Goal: Task Accomplishment & Management: Complete application form

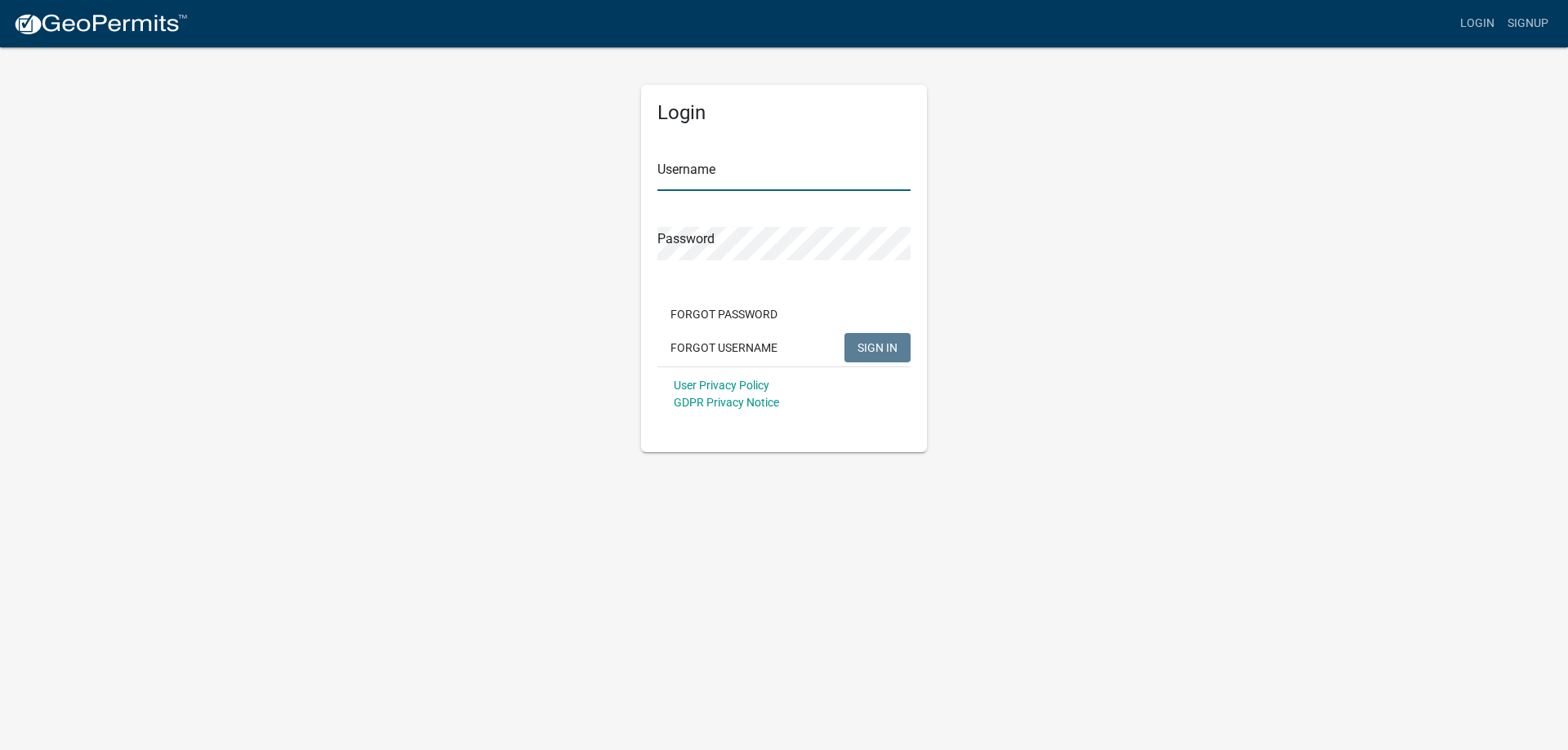
type input "[PERSON_NAME]"
click at [879, 338] on button "SIGN IN" at bounding box center [877, 348] width 66 height 29
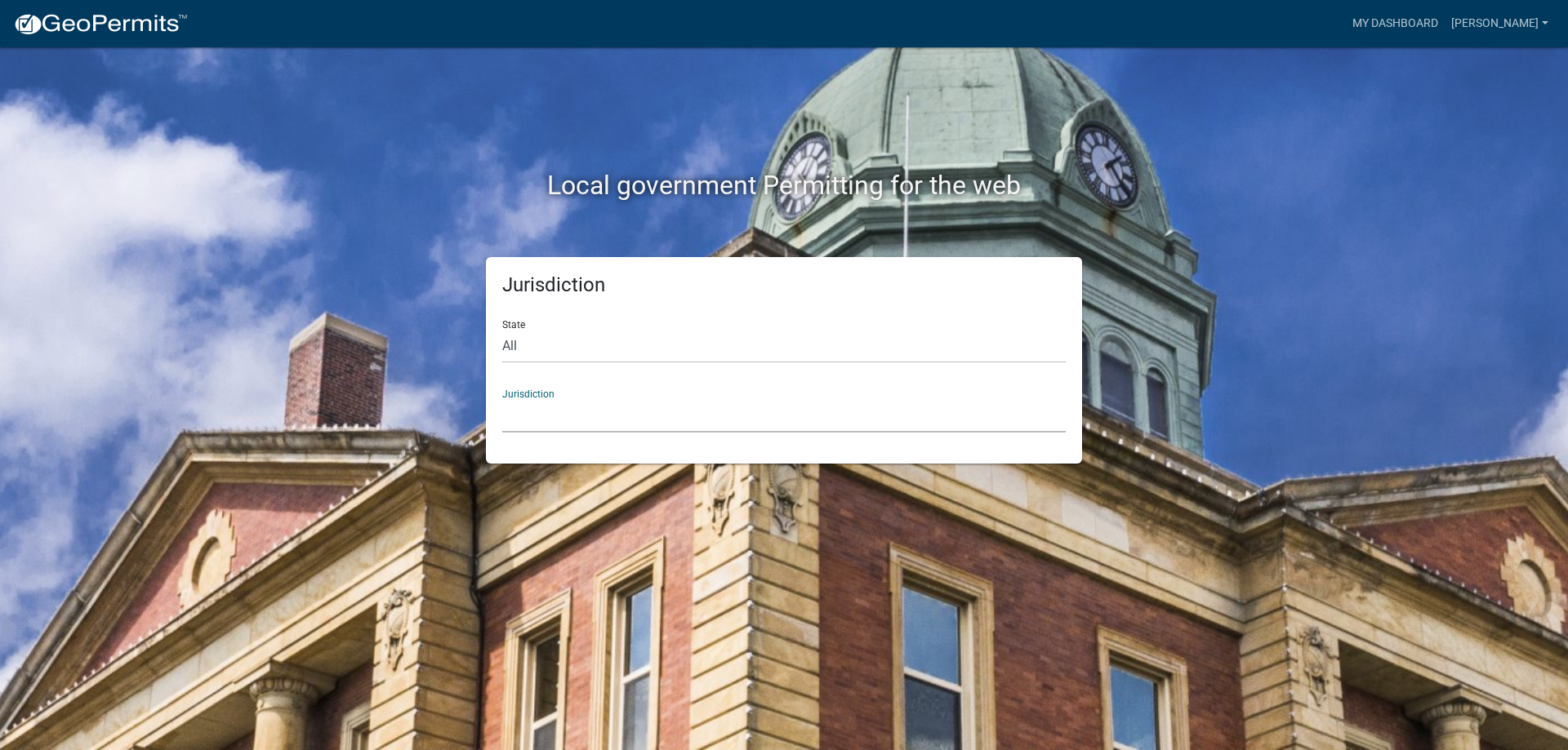
click at [690, 420] on select "[GEOGRAPHIC_DATA], [US_STATE] [GEOGRAPHIC_DATA], [US_STATE][PERSON_NAME][GEOGRA…" at bounding box center [784, 416] width 563 height 33
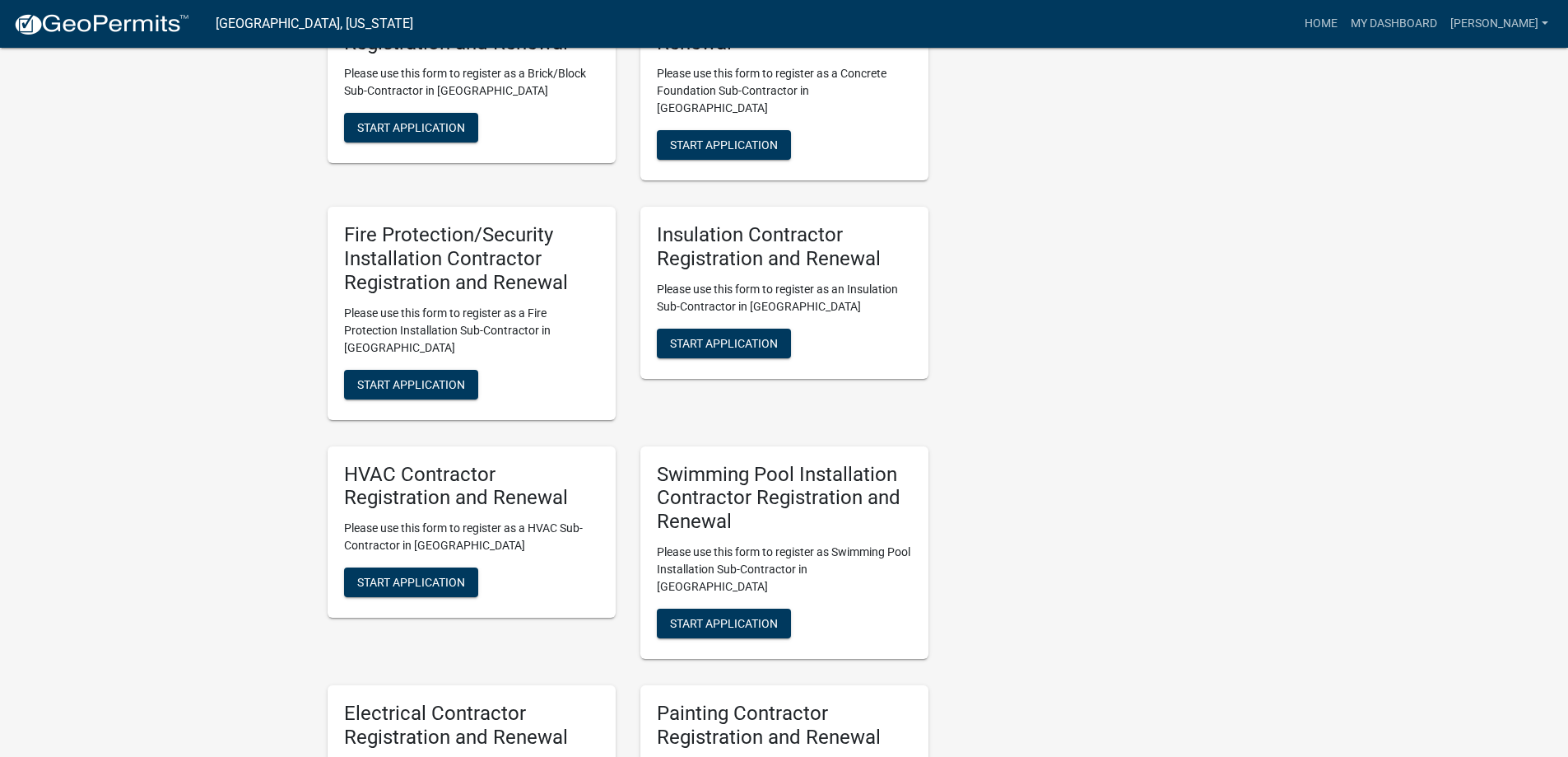
scroll to position [2389, 0]
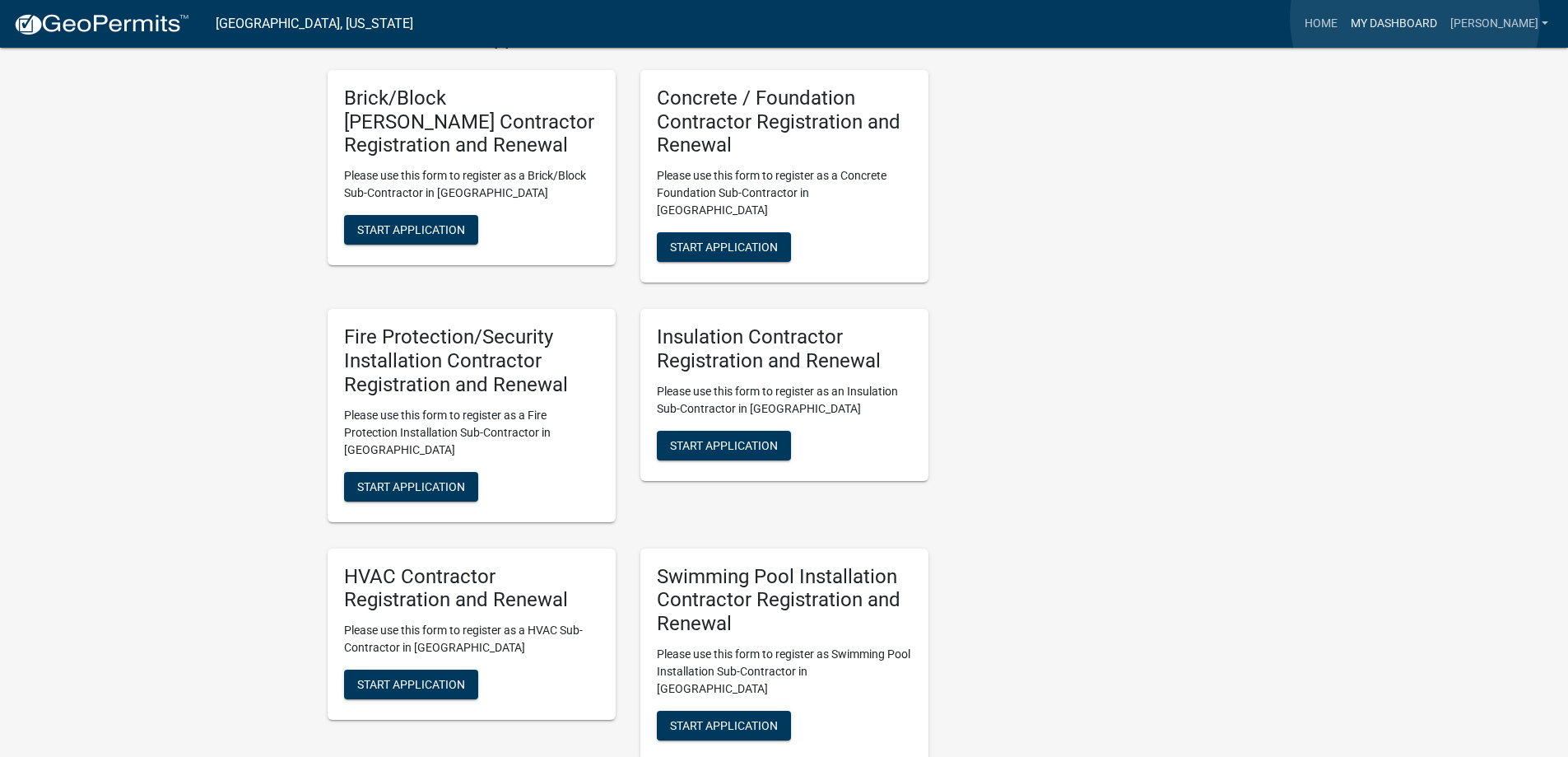
click at [1416, 19] on link "My Dashboard" at bounding box center [1393, 24] width 99 height 32
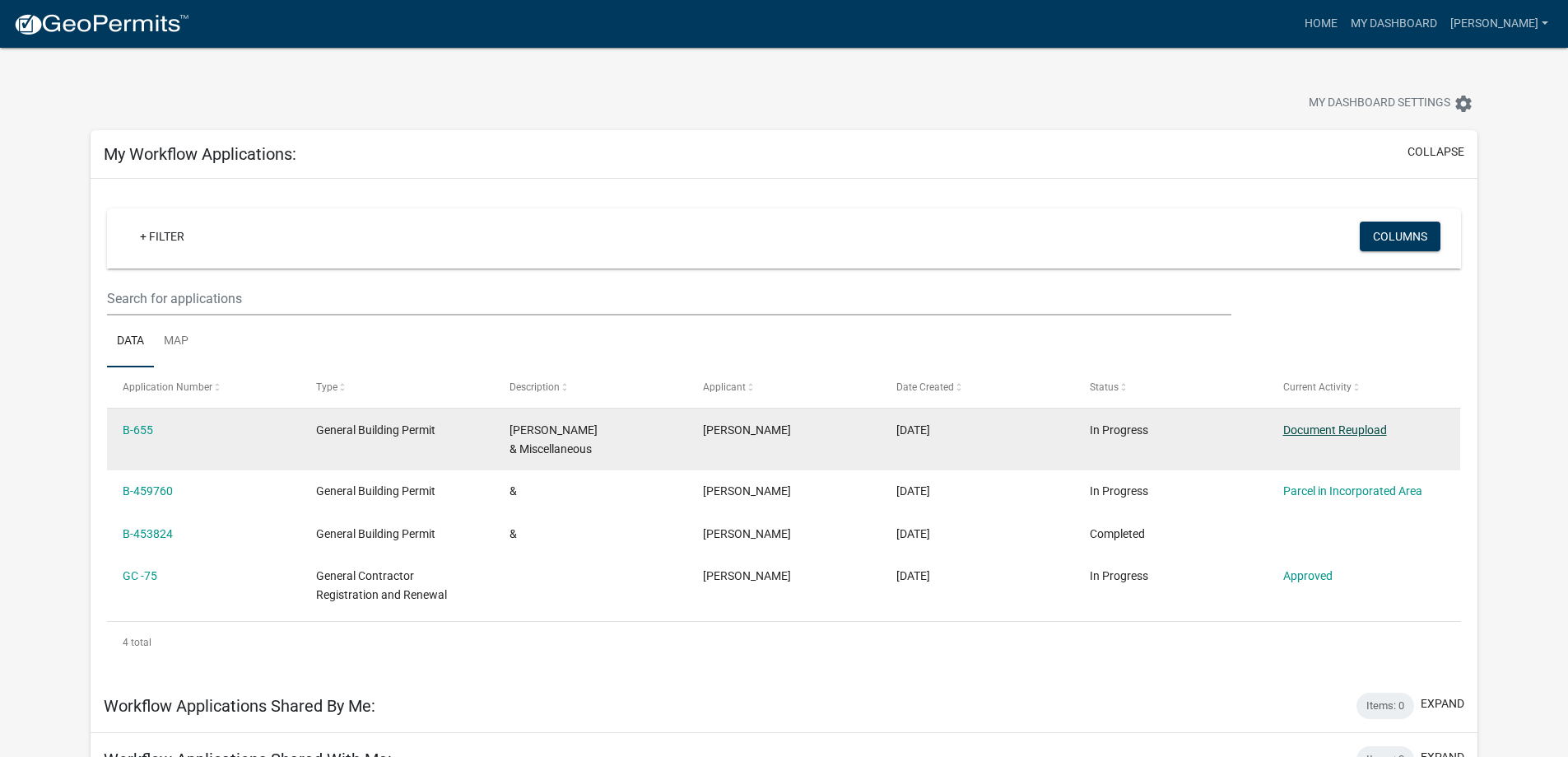
click at [1288, 426] on link "Document Reupload" at bounding box center [1336, 430] width 104 height 13
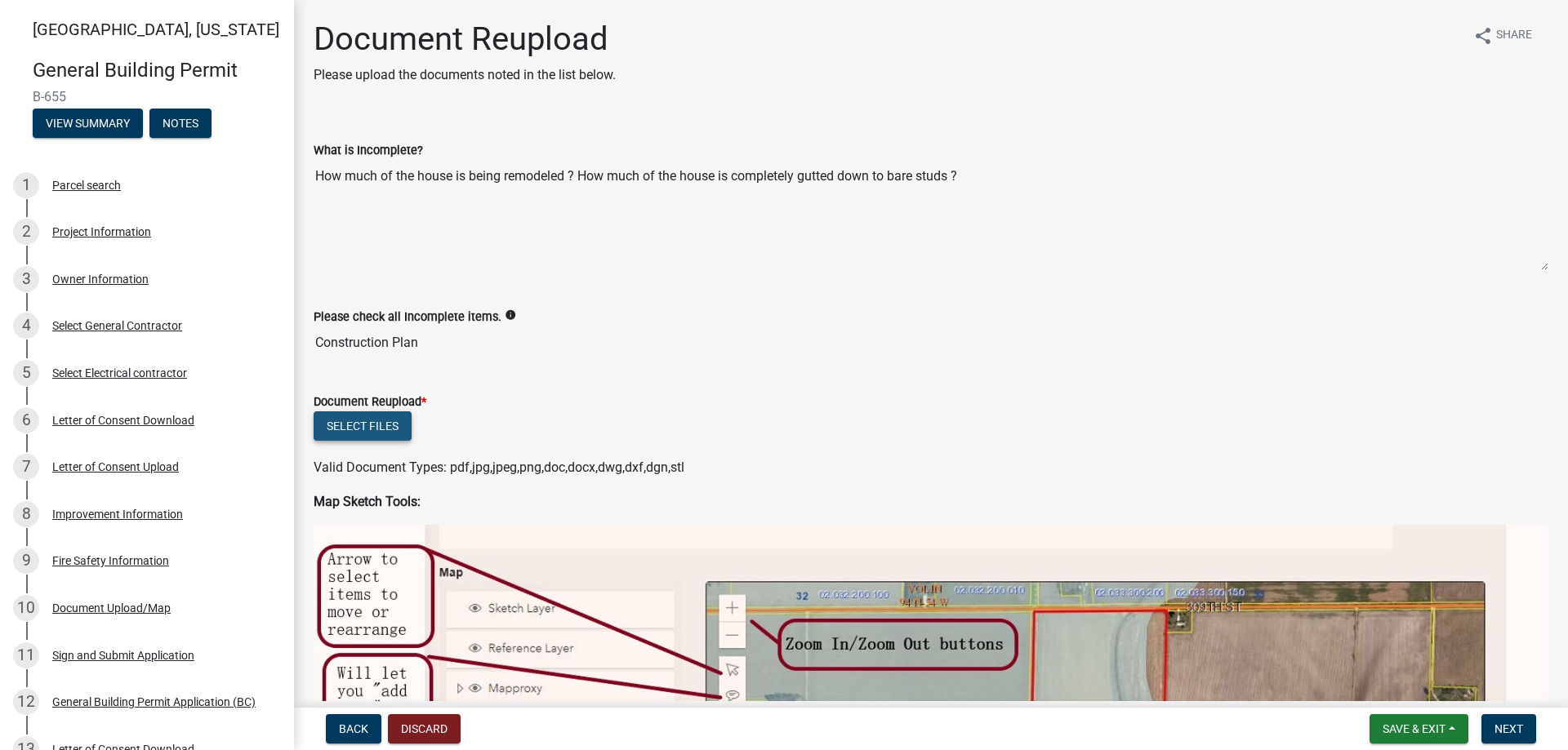
click at [378, 424] on button "Select files" at bounding box center [363, 426] width 98 height 29
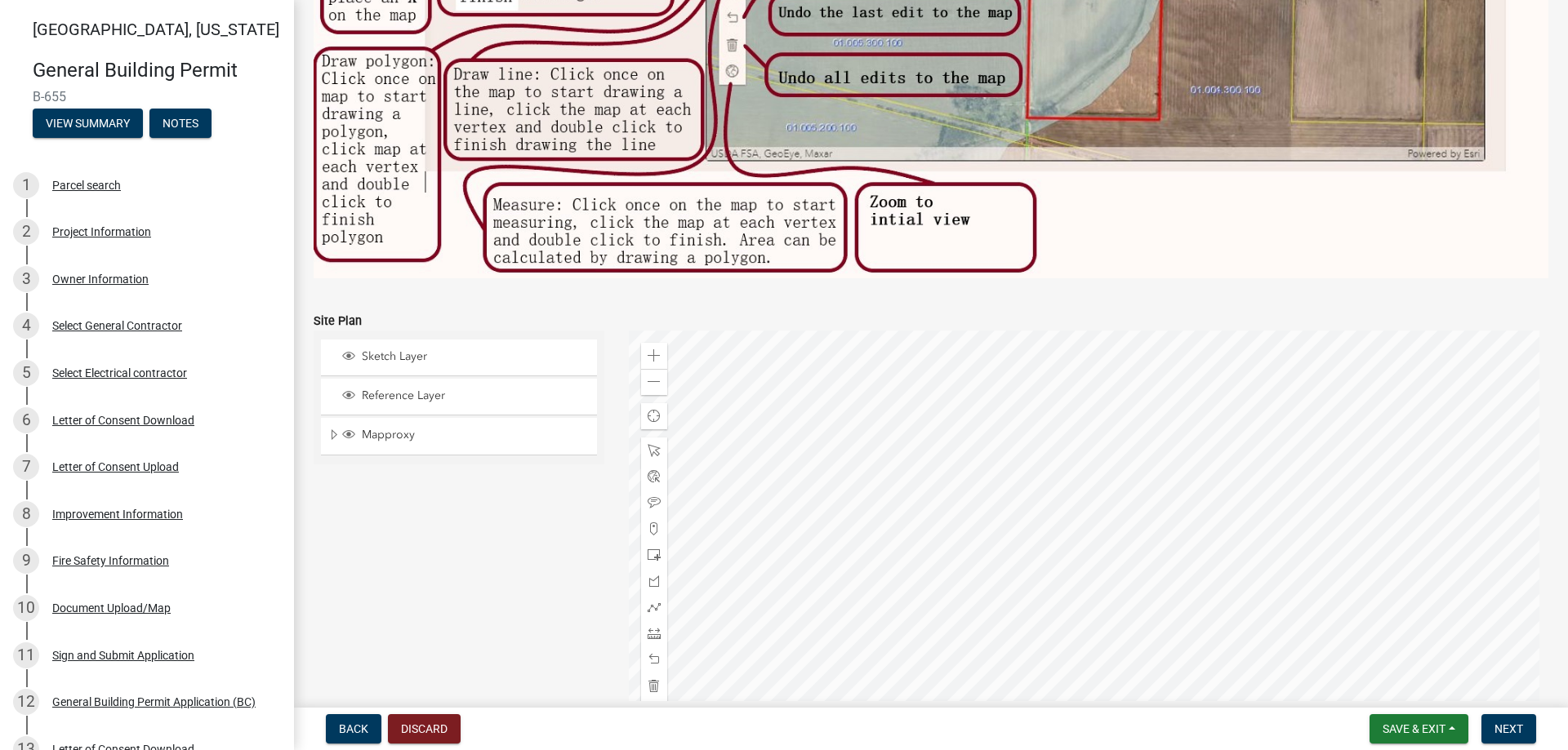
scroll to position [1007, 0]
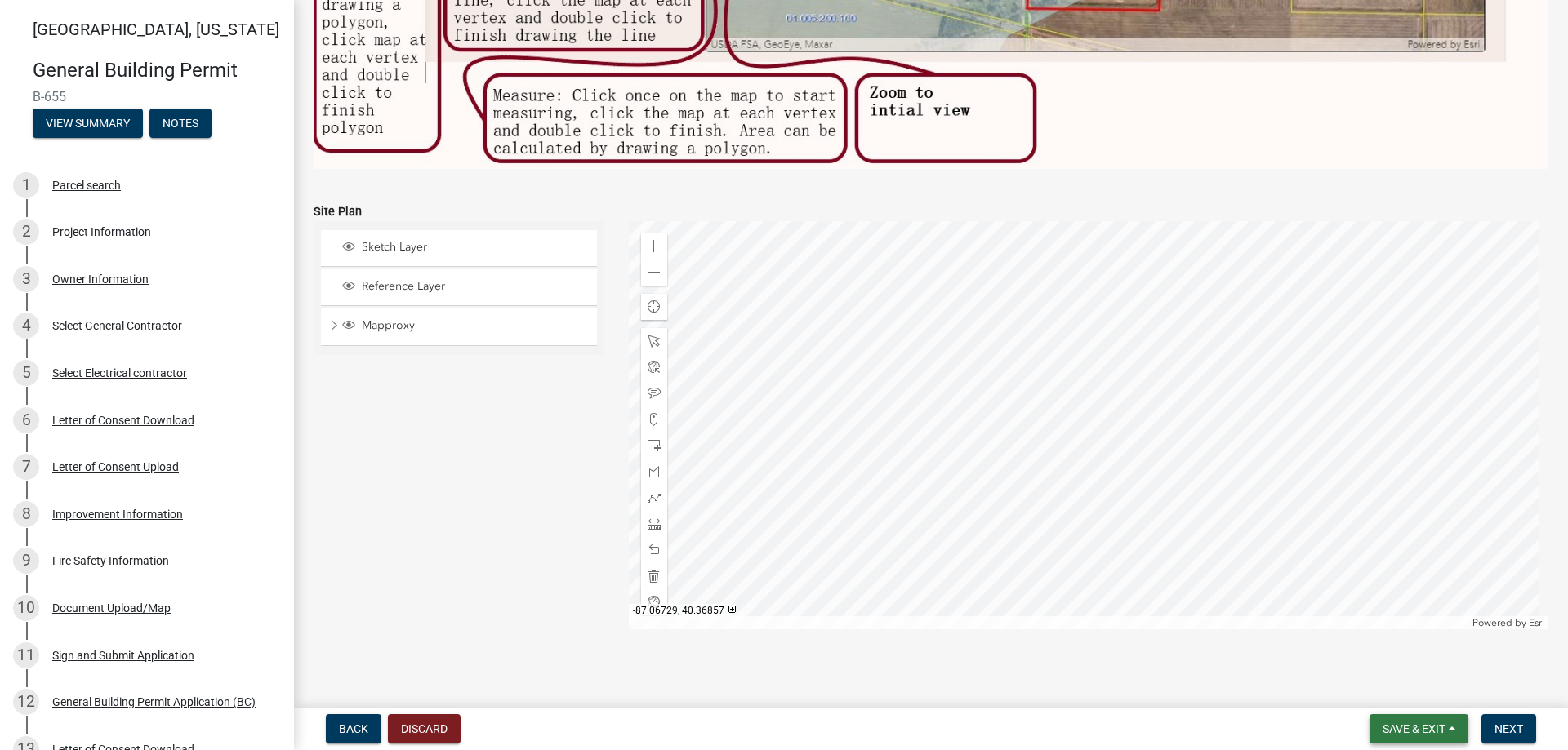
click at [1415, 738] on button "Save & Exit" at bounding box center [1418, 729] width 99 height 29
click at [1387, 691] on button "Save & Exit" at bounding box center [1403, 687] width 131 height 40
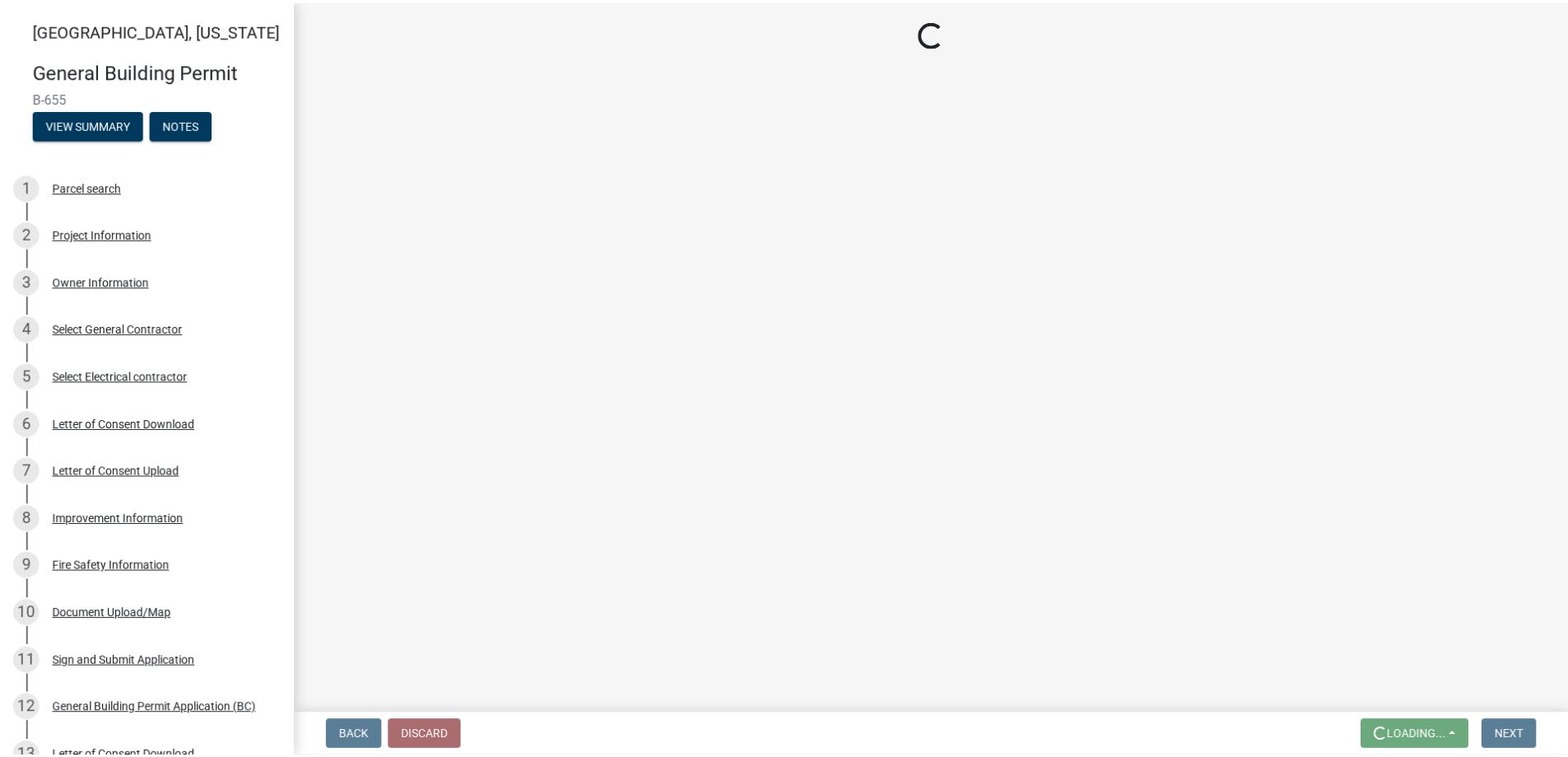
scroll to position [0, 0]
